Goal: Find contact information: Find contact information

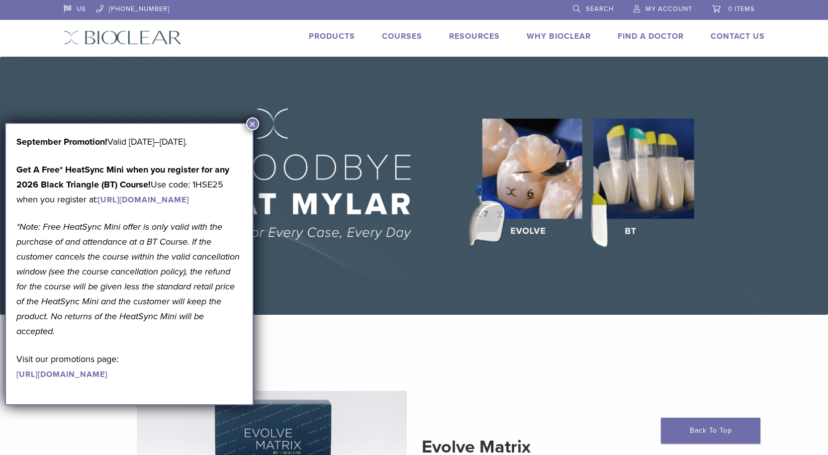
click at [248, 121] on button "×" at bounding box center [252, 123] width 13 height 13
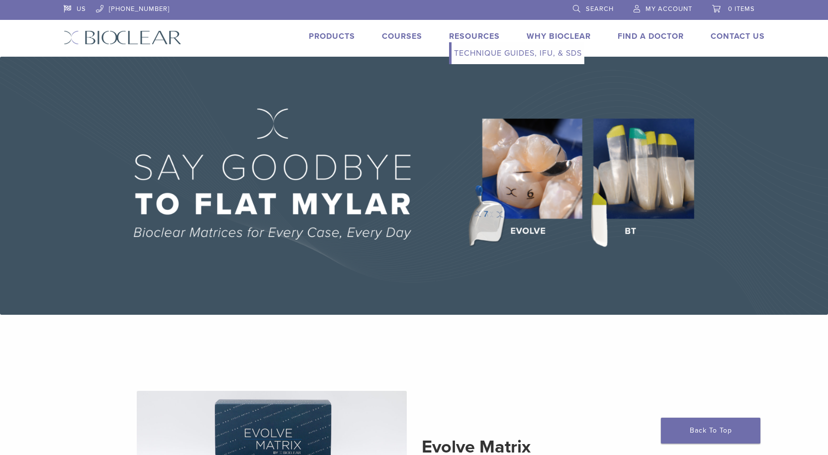
click at [478, 55] on link "Technique Guides, IFU, & SDS" at bounding box center [518, 53] width 133 height 22
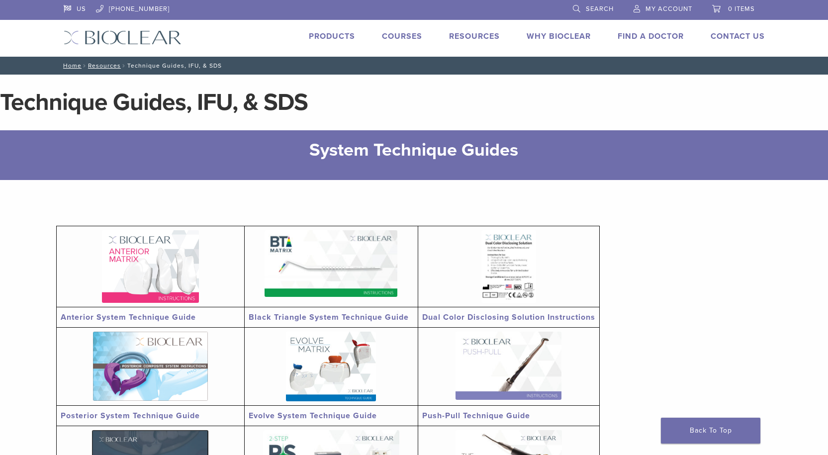
click at [153, 261] on img at bounding box center [150, 266] width 97 height 73
click at [396, 34] on link "Courses" at bounding box center [402, 36] width 40 height 10
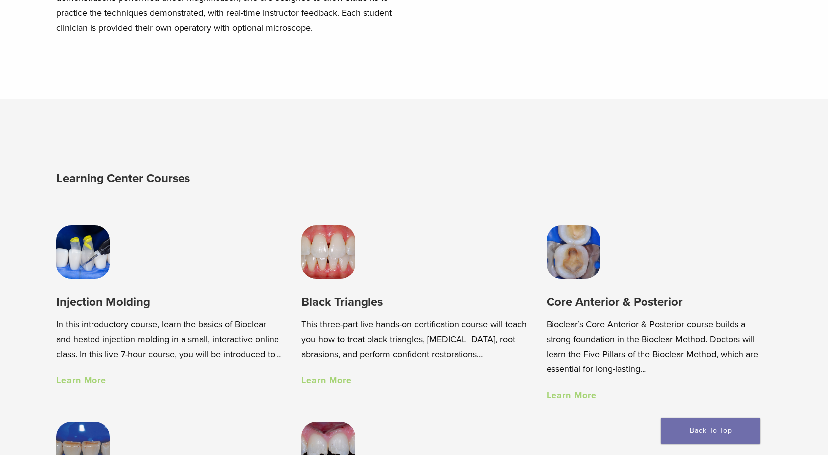
scroll to position [696, 0]
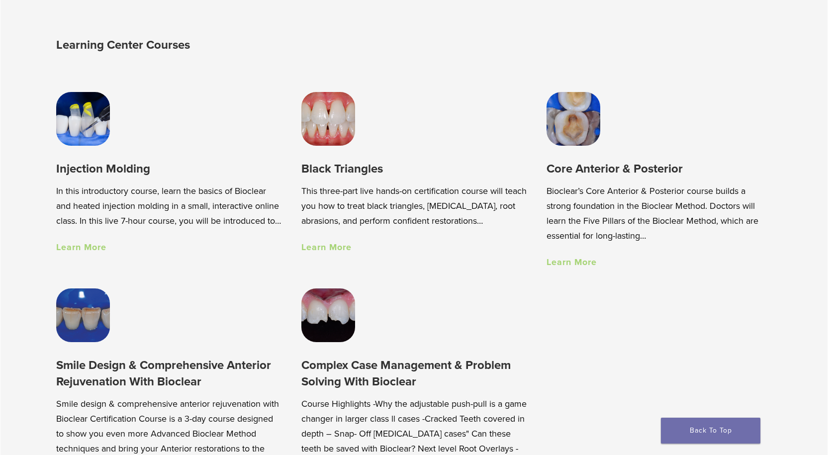
click at [75, 253] on link "Learn More" at bounding box center [81, 247] width 50 height 11
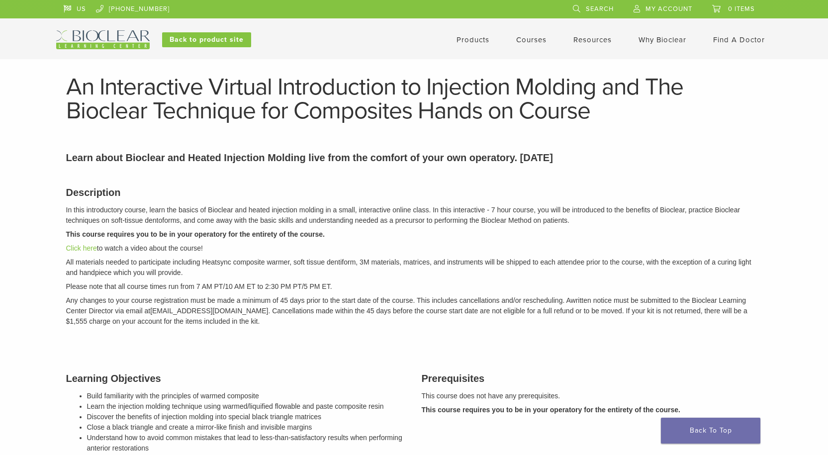
click at [533, 40] on link "Courses" at bounding box center [531, 39] width 30 height 9
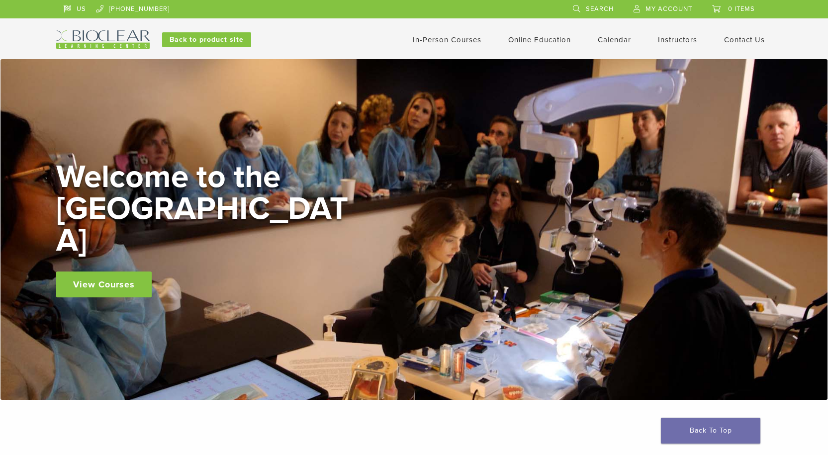
click at [751, 38] on link "Contact Us" at bounding box center [744, 39] width 41 height 9
